Goal: Navigation & Orientation: Find specific page/section

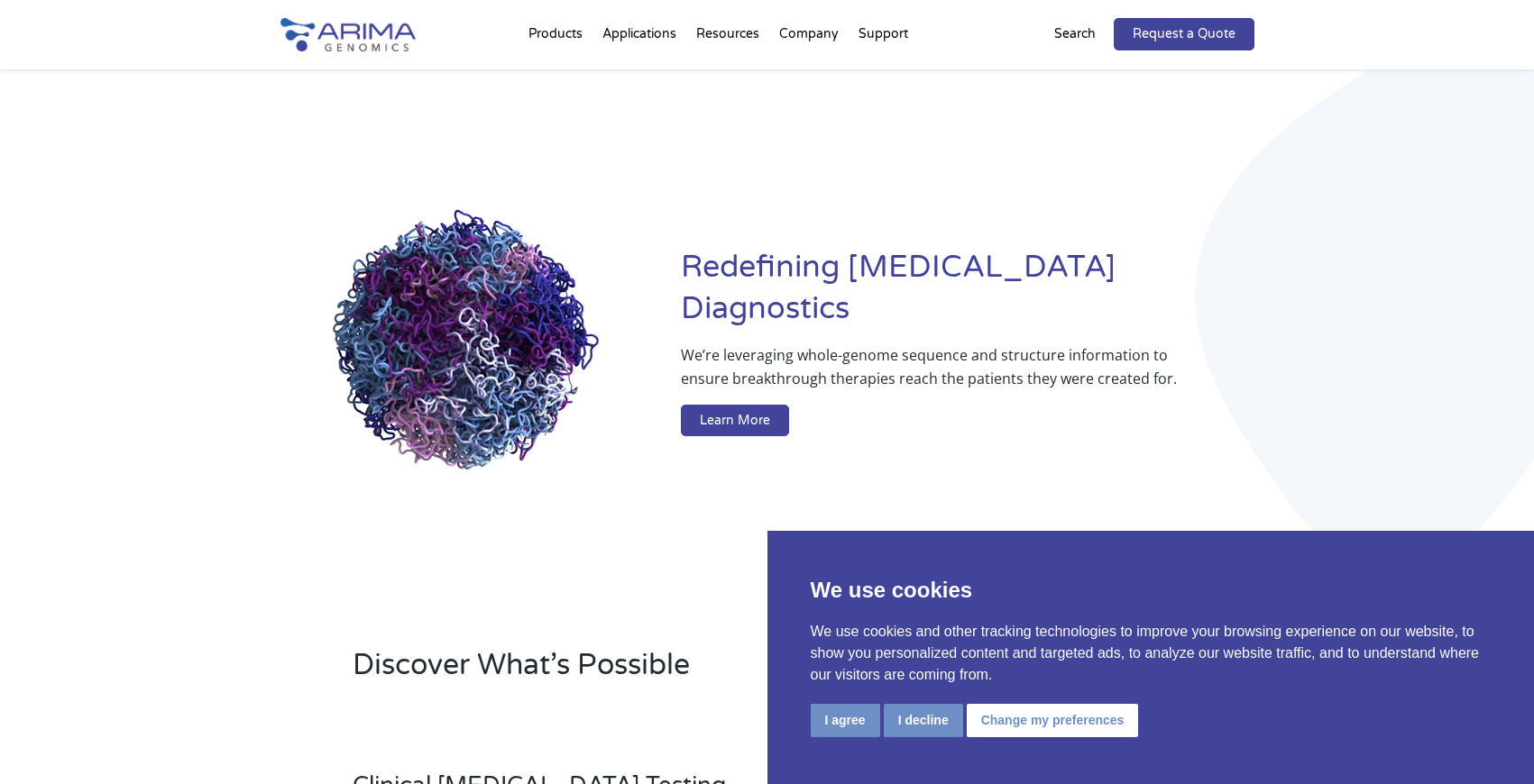
click at [939, 722] on button "I decline" at bounding box center [923, 720] width 80 height 34
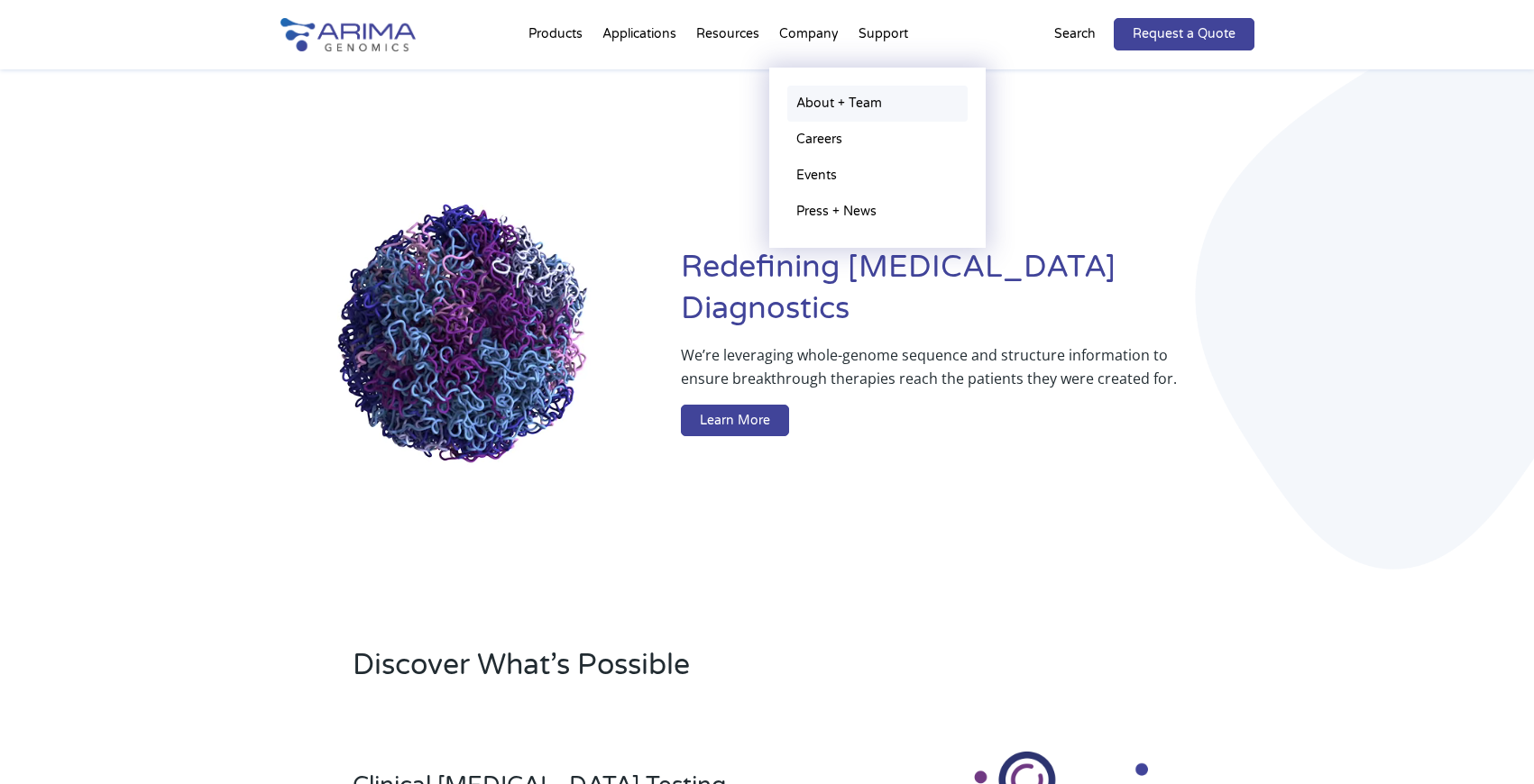
click at [811, 94] on link "About + Team" at bounding box center [877, 103] width 180 height 36
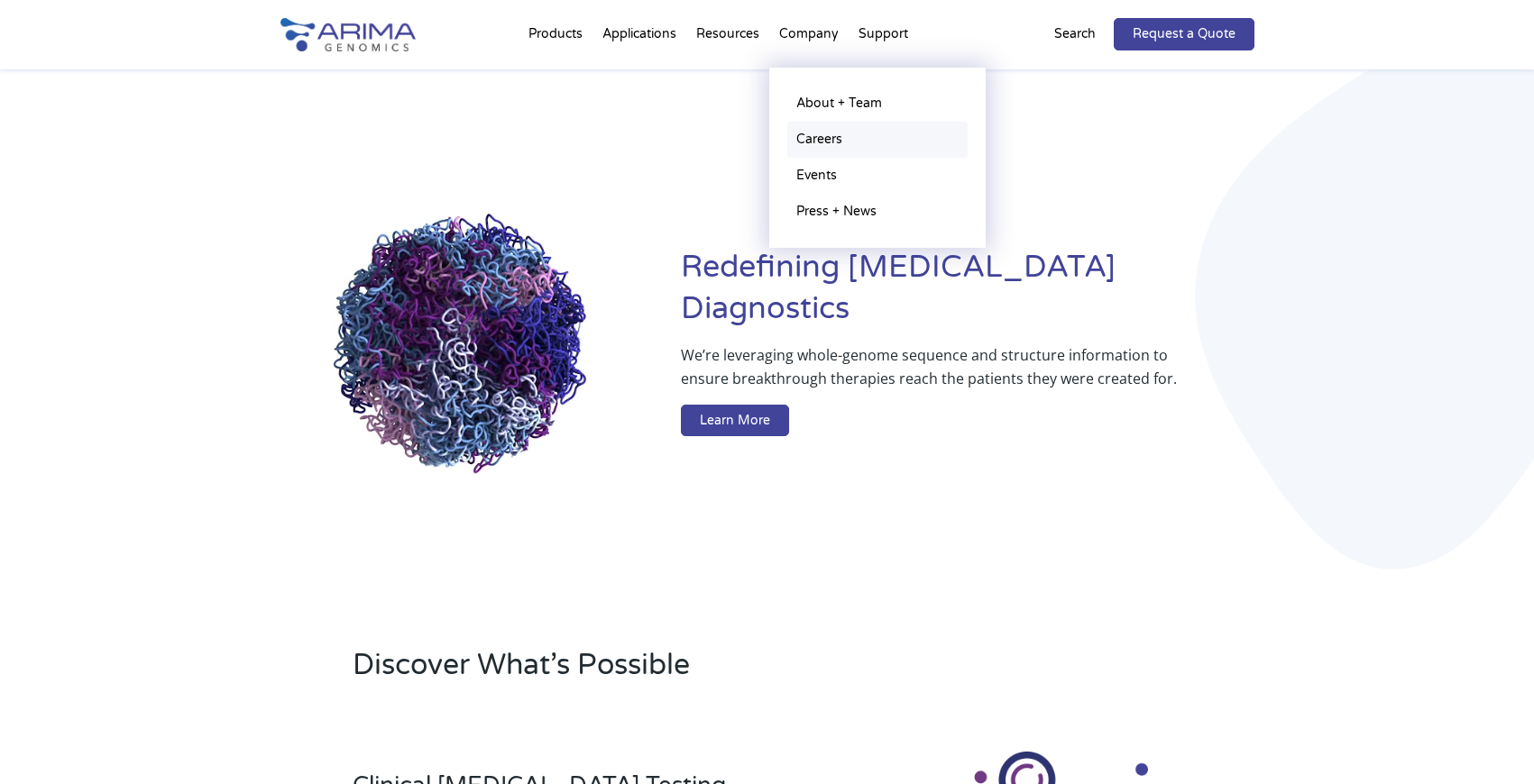
click at [815, 132] on link "Careers" at bounding box center [877, 140] width 180 height 36
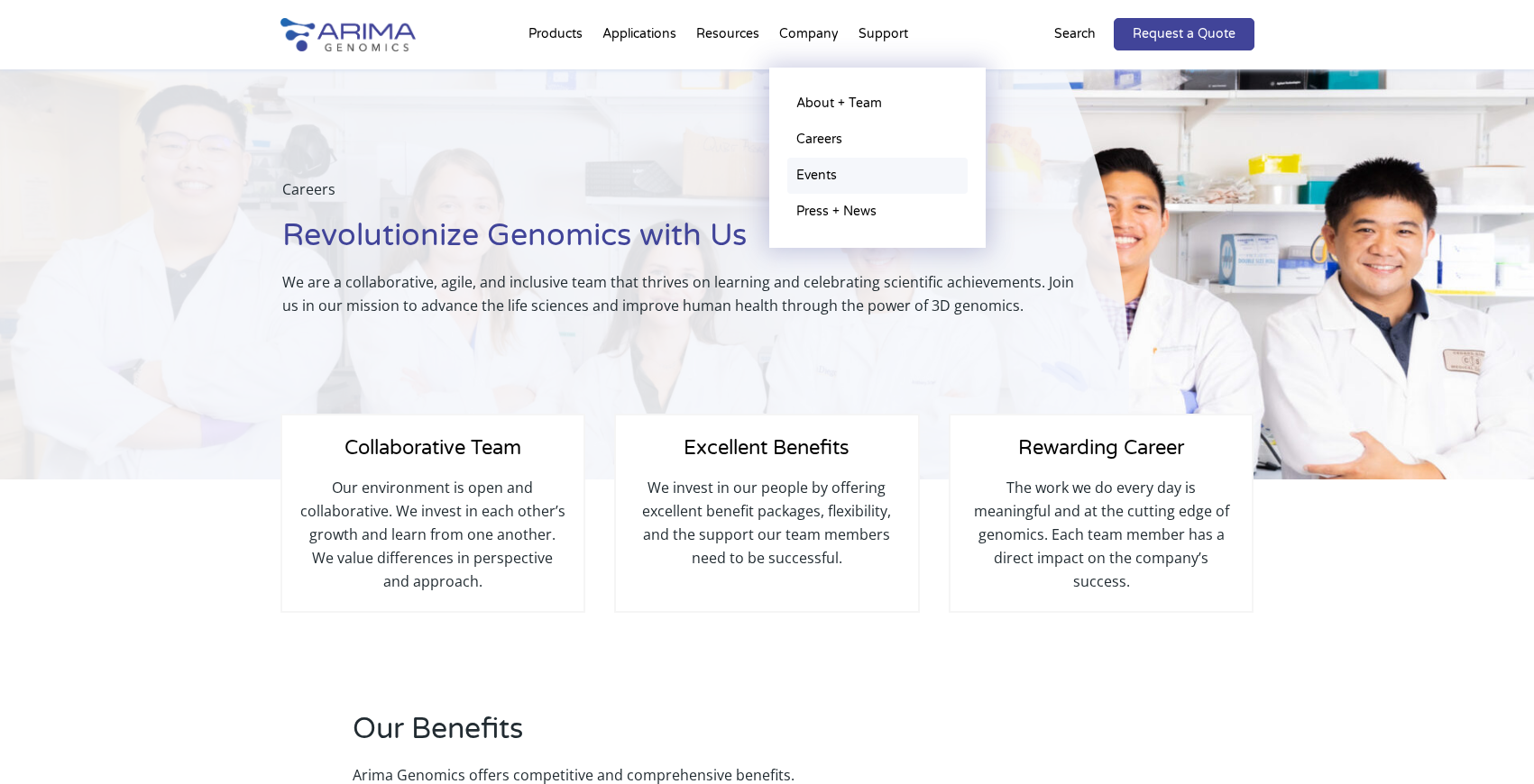
click at [814, 169] on link "Events" at bounding box center [877, 175] width 180 height 36
